Goal: Task Accomplishment & Management: Manage account settings

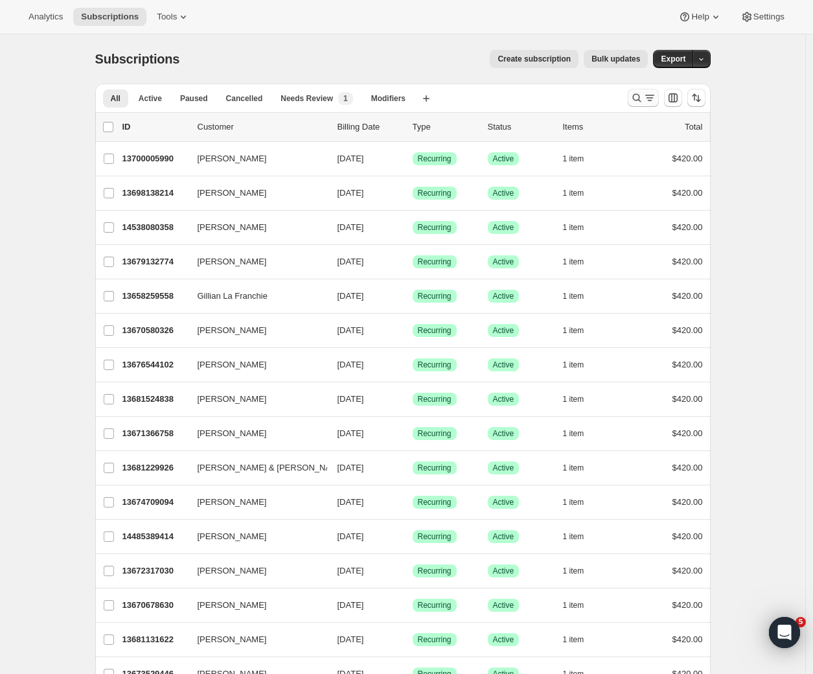
click at [643, 99] on icon "Search and filter results" at bounding box center [637, 97] width 13 height 13
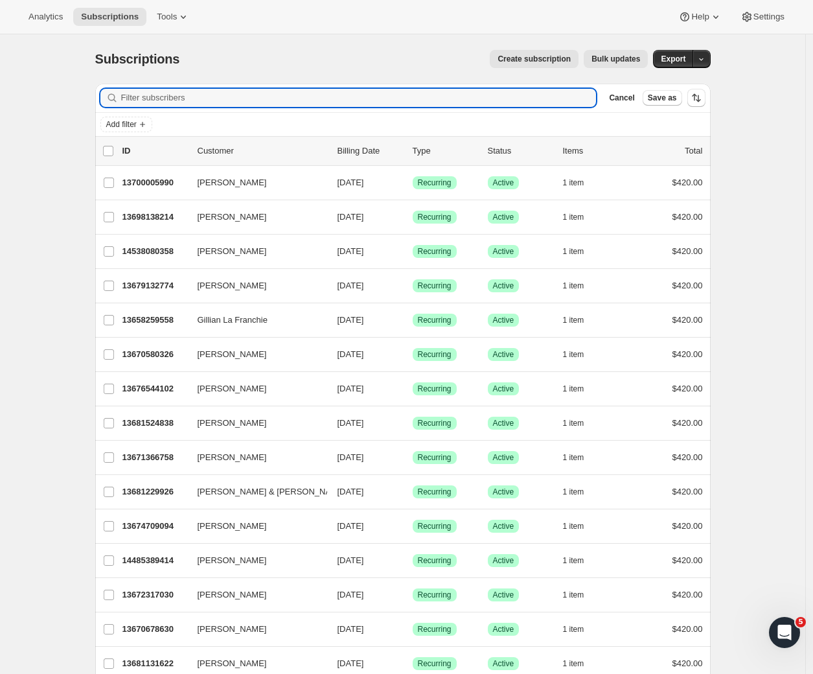
paste input "[PERSON_NAME]"
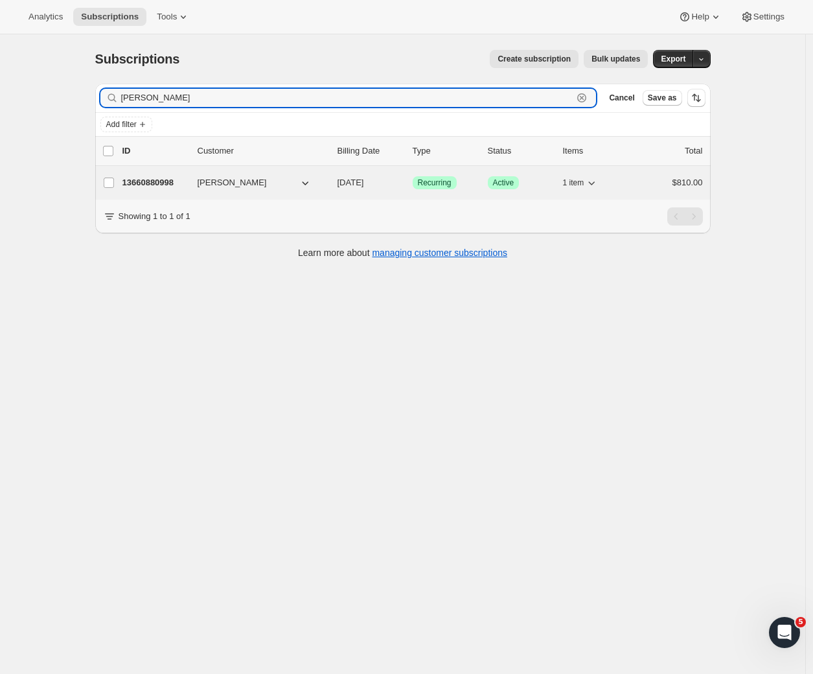
type input "[PERSON_NAME]"
click at [156, 185] on p "13660880998" at bounding box center [155, 182] width 65 height 13
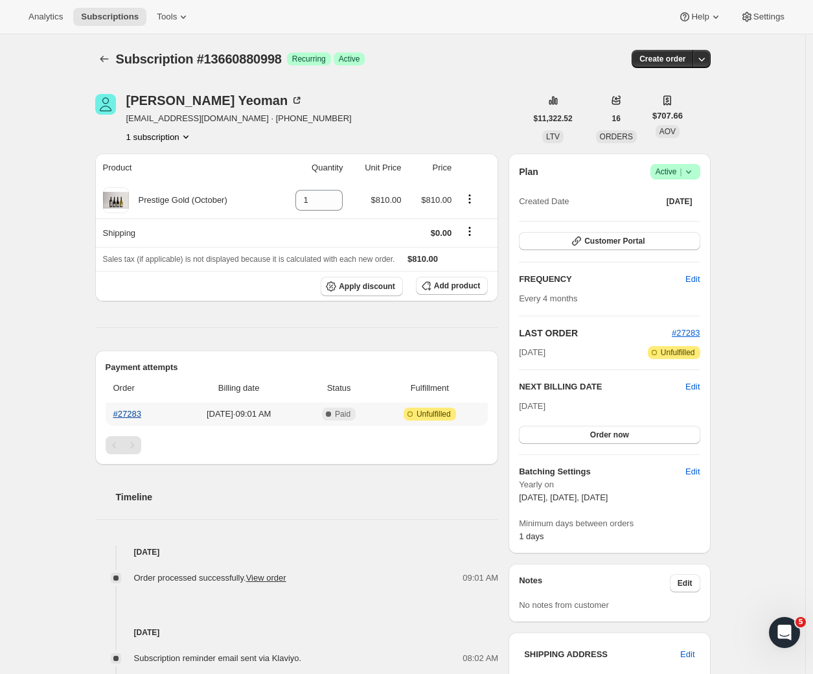
click at [137, 414] on link "#27283" at bounding box center [127, 414] width 28 height 10
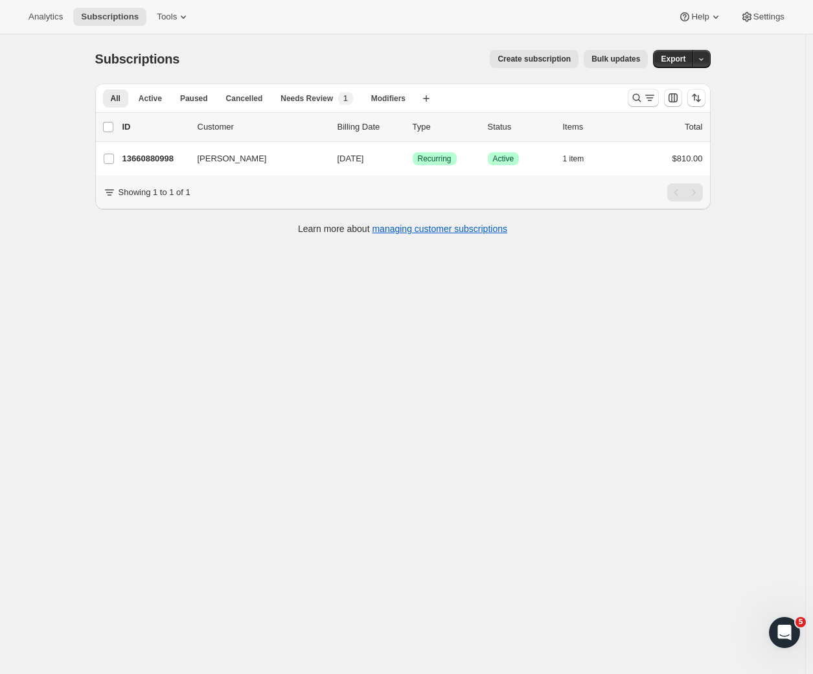
click at [652, 94] on icon "Search and filter results" at bounding box center [650, 97] width 13 height 13
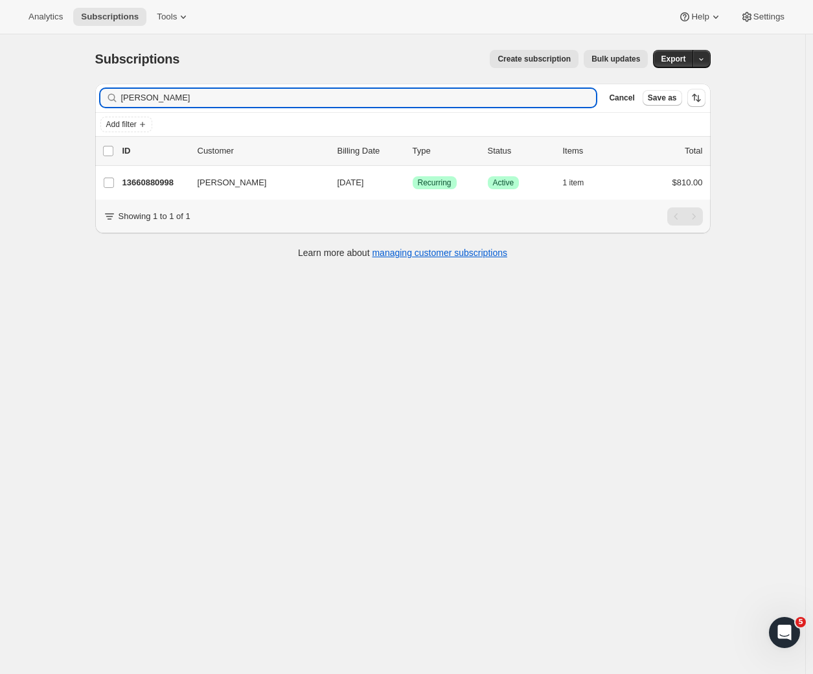
drag, startPoint x: 184, startPoint y: 100, endPoint x: 25, endPoint y: 89, distance: 159.8
click at [25, 89] on div "Subscriptions. This page is ready Subscriptions Create subscription Bulk update…" at bounding box center [403, 371] width 806 height 674
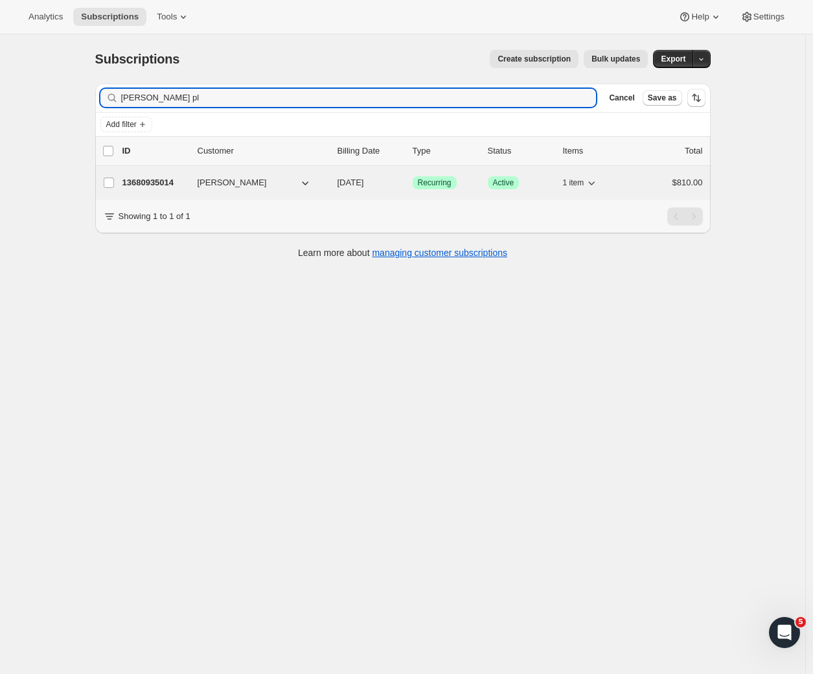
type input "[PERSON_NAME] pl"
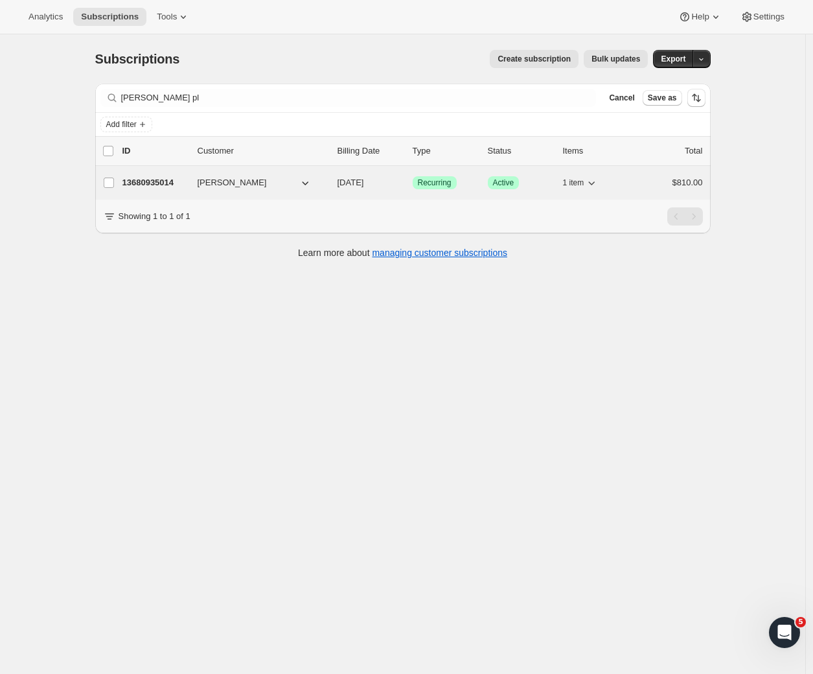
click at [156, 181] on p "13680935014" at bounding box center [155, 182] width 65 height 13
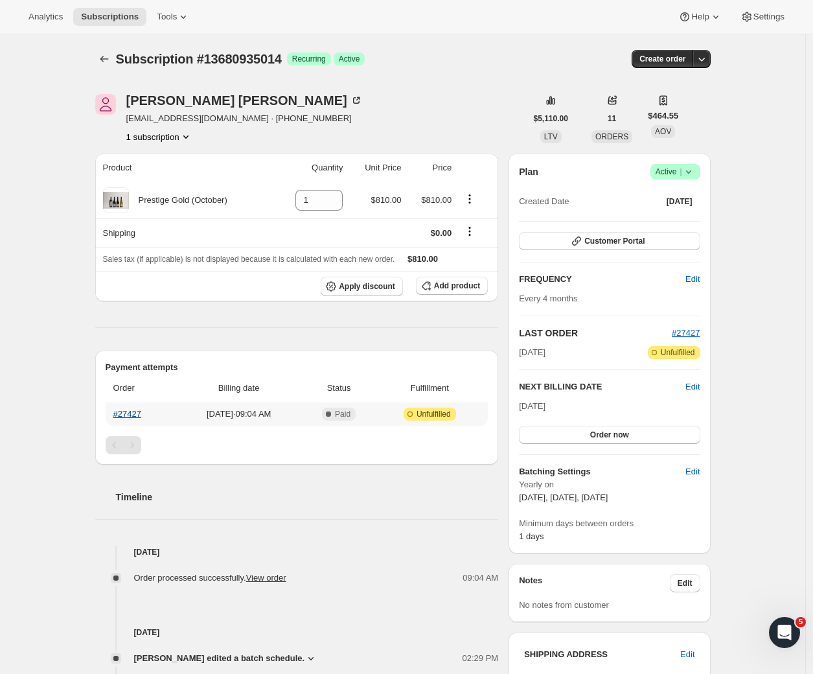
click at [132, 415] on link "#27427" at bounding box center [127, 414] width 28 height 10
